Goal: Information Seeking & Learning: Check status

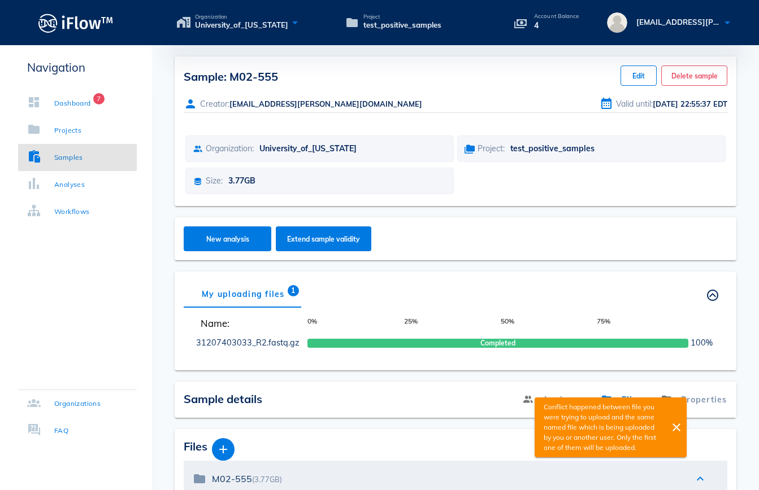
scroll to position [151, 0]
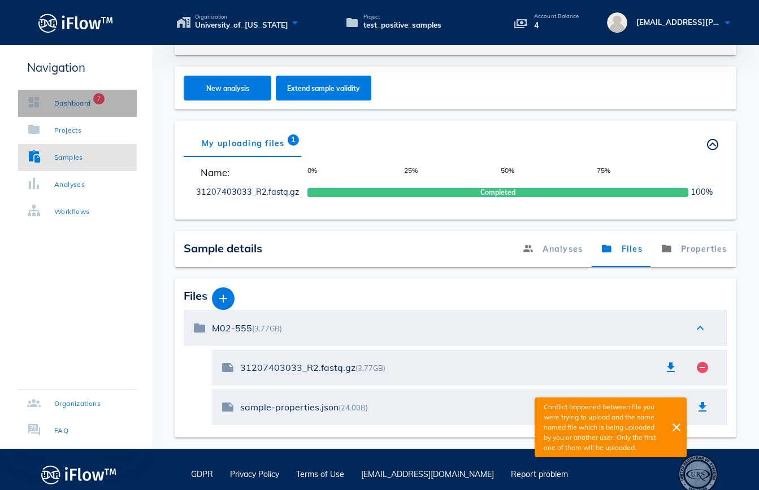
click at [63, 101] on div "Dashboard" at bounding box center [72, 103] width 37 height 11
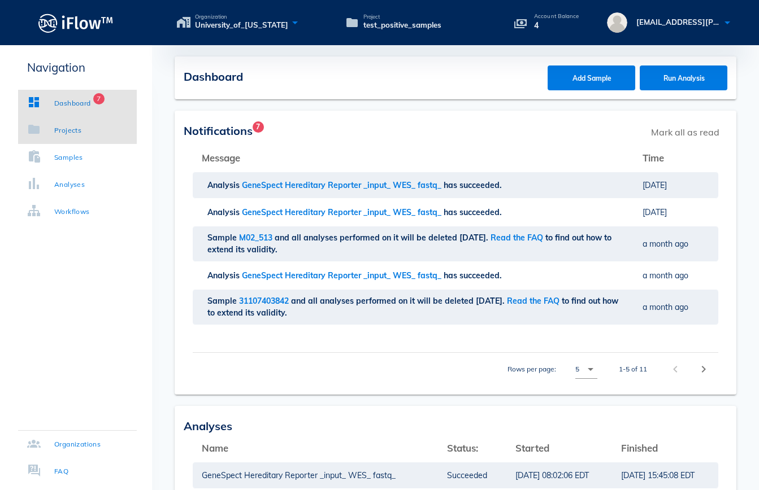
click at [71, 129] on div "Projects" at bounding box center [67, 130] width 27 height 11
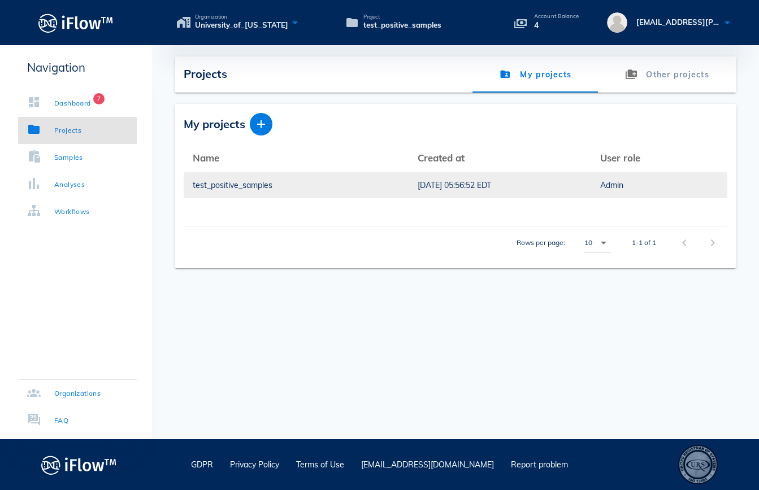
click at [224, 192] on div "test_positive_samples" at bounding box center [296, 185] width 207 height 26
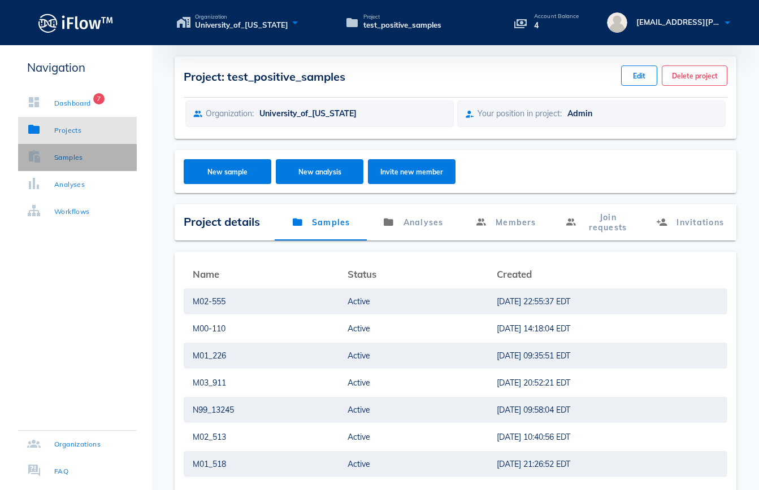
click at [88, 163] on link "Samples" at bounding box center [77, 157] width 119 height 27
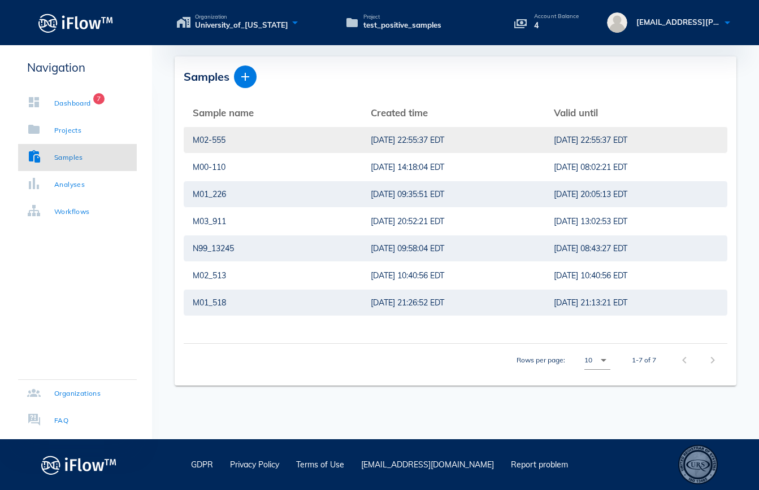
click at [286, 135] on div "M02-555" at bounding box center [273, 140] width 160 height 26
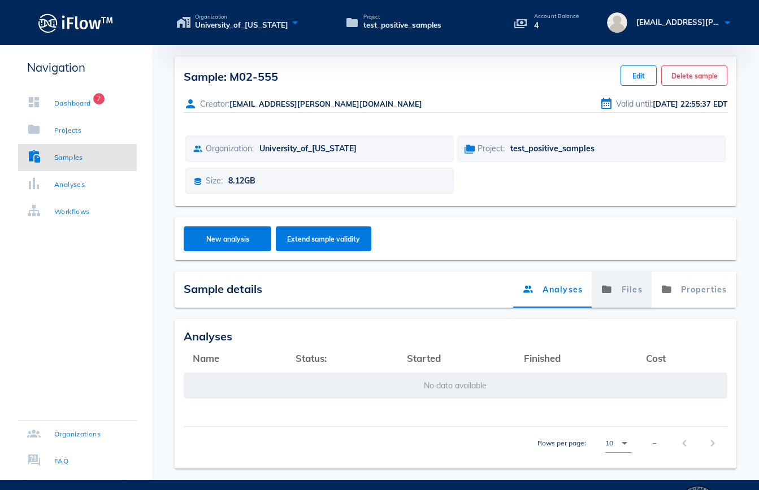
click at [633, 291] on link "Files" at bounding box center [622, 290] width 60 height 36
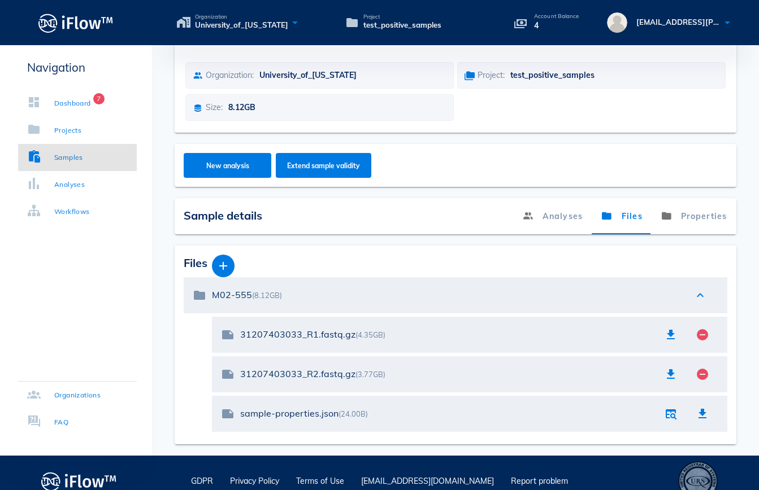
scroll to position [90, 0]
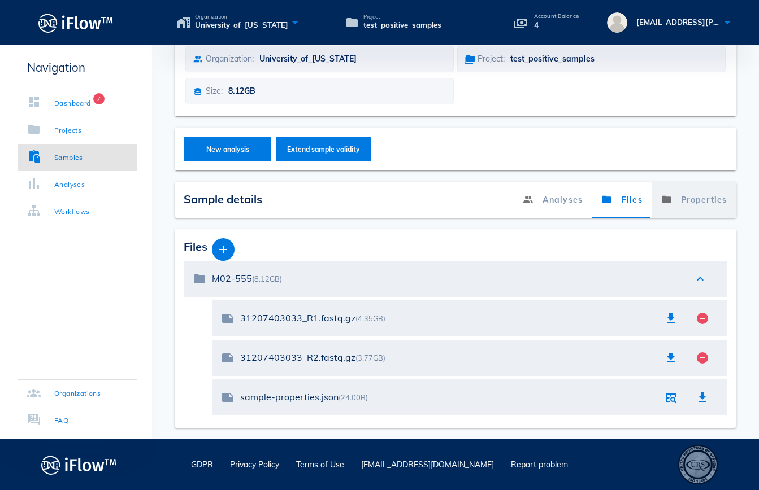
click at [692, 199] on link "Properties" at bounding box center [693, 200] width 85 height 36
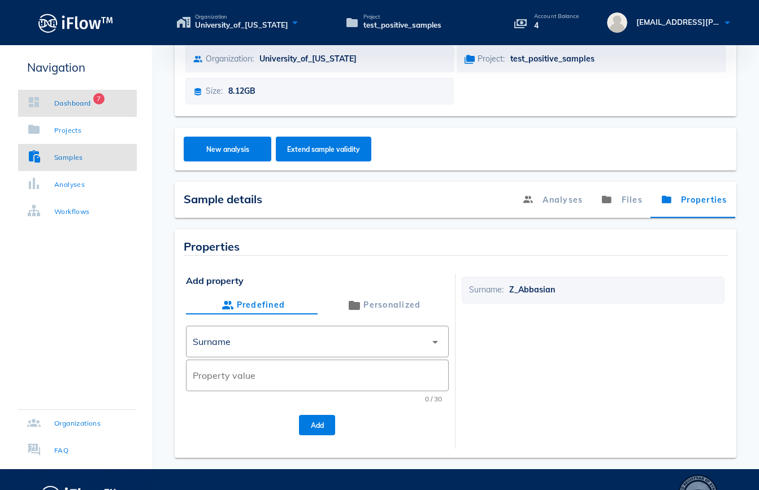
click at [72, 100] on div "Dashboard" at bounding box center [72, 103] width 37 height 11
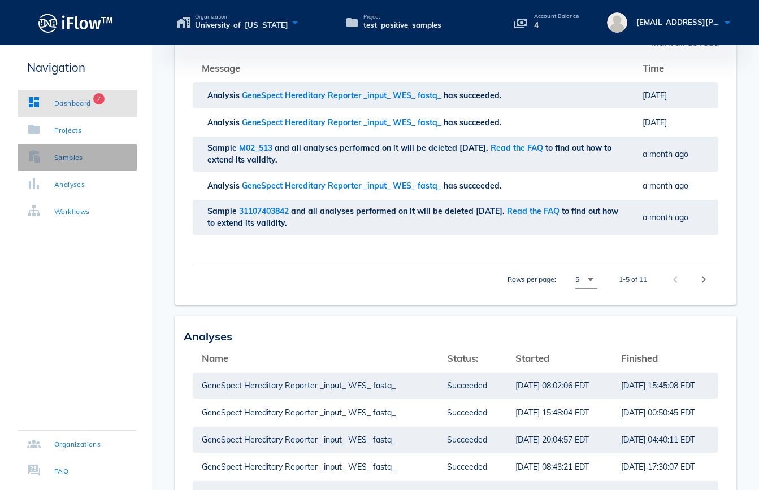
click at [82, 163] on link "Samples" at bounding box center [77, 157] width 119 height 27
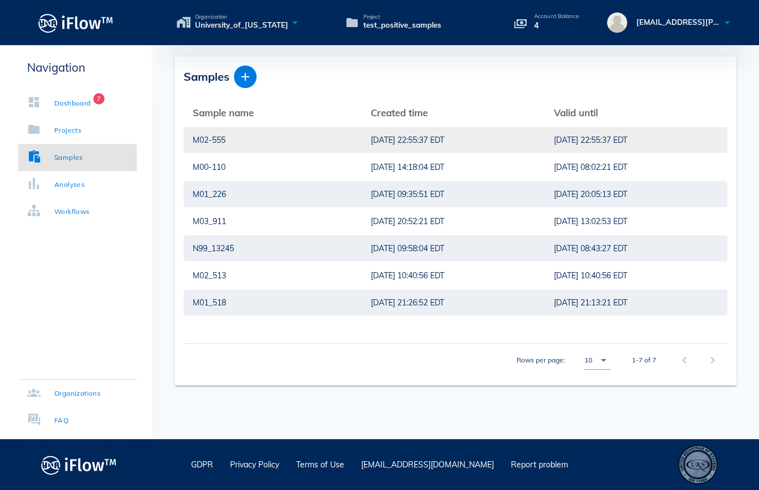
click at [317, 144] on div "M02-555" at bounding box center [273, 140] width 160 height 26
